Goal: Transaction & Acquisition: Purchase product/service

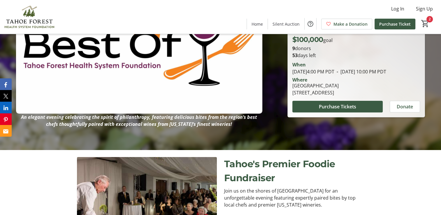
scroll to position [51, 0]
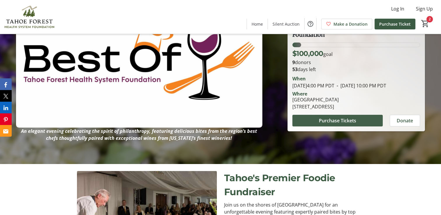
click at [325, 124] on span "Purchase Tickets" at bounding box center [337, 120] width 37 height 7
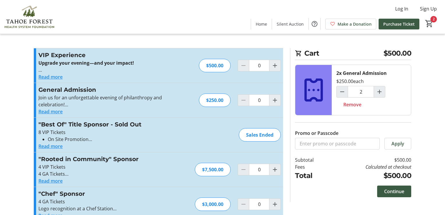
type input "2"
